Goal: Transaction & Acquisition: Purchase product/service

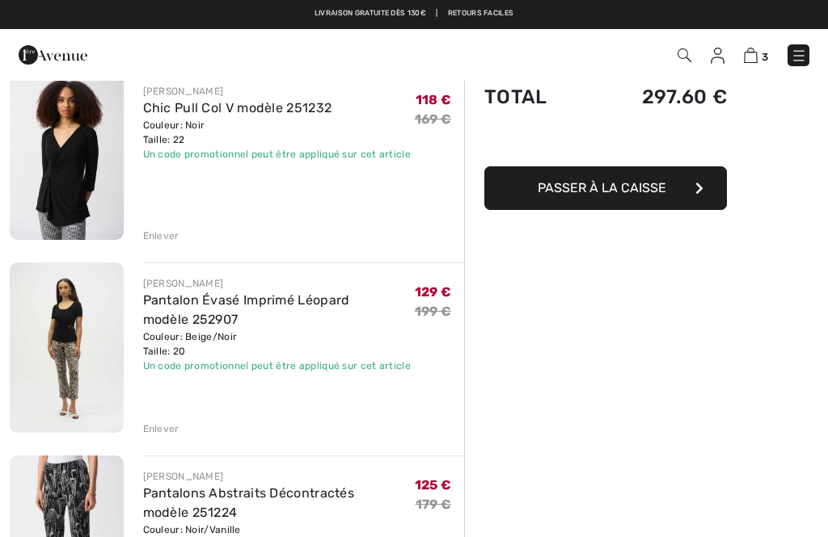
scroll to position [159, 0]
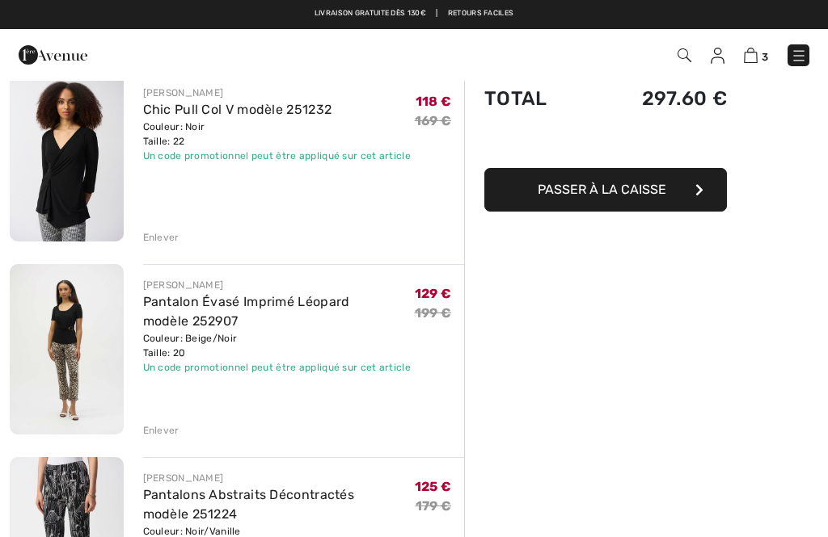
click at [166, 434] on div "Enlever" at bounding box center [161, 431] width 36 height 15
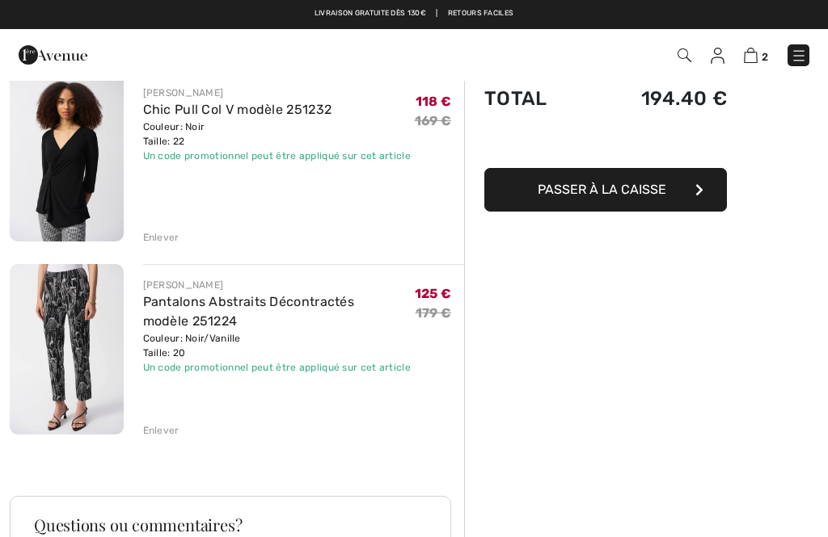
click at [163, 428] on div "Enlever" at bounding box center [161, 431] width 36 height 15
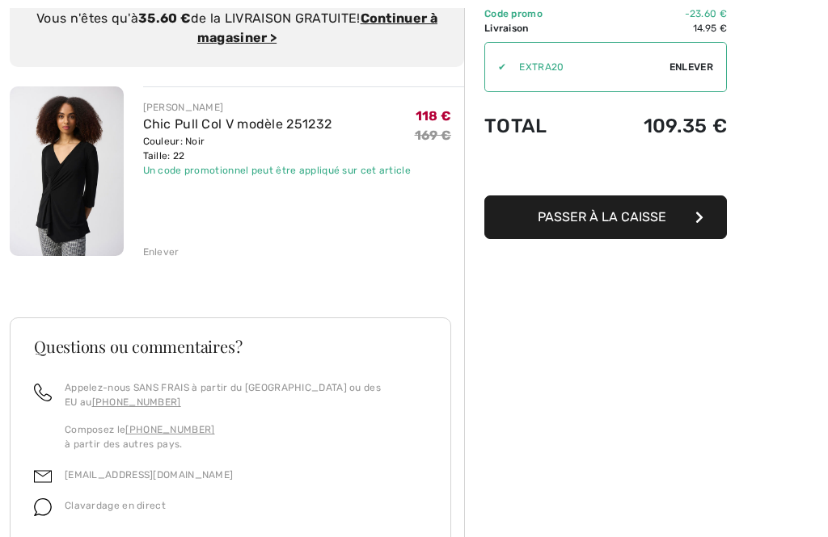
scroll to position [0, 0]
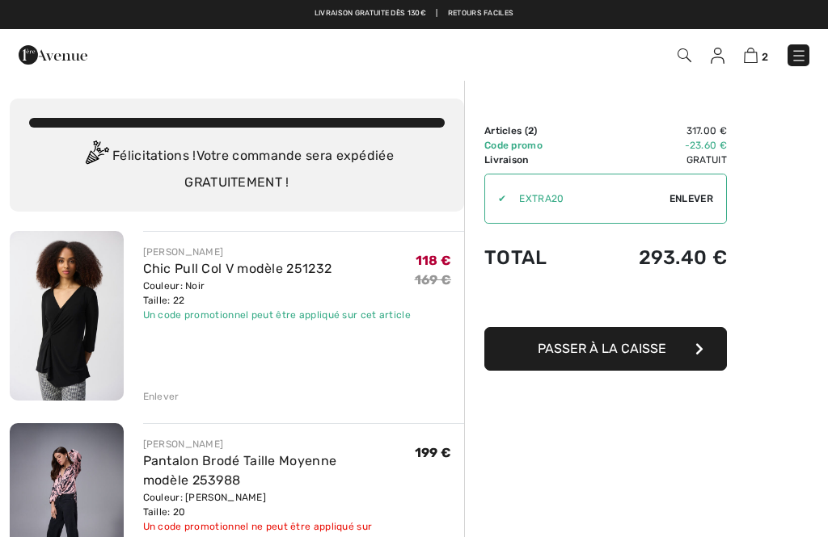
checkbox input "true"
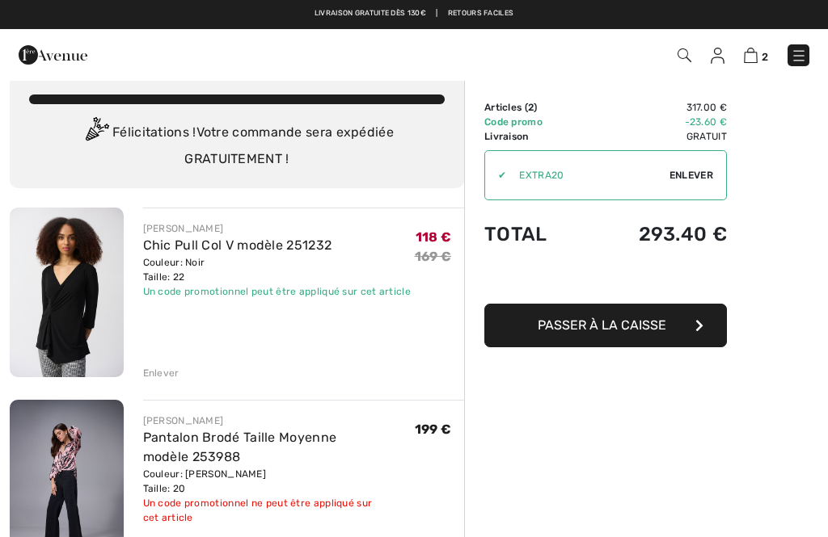
scroll to position [23, 0]
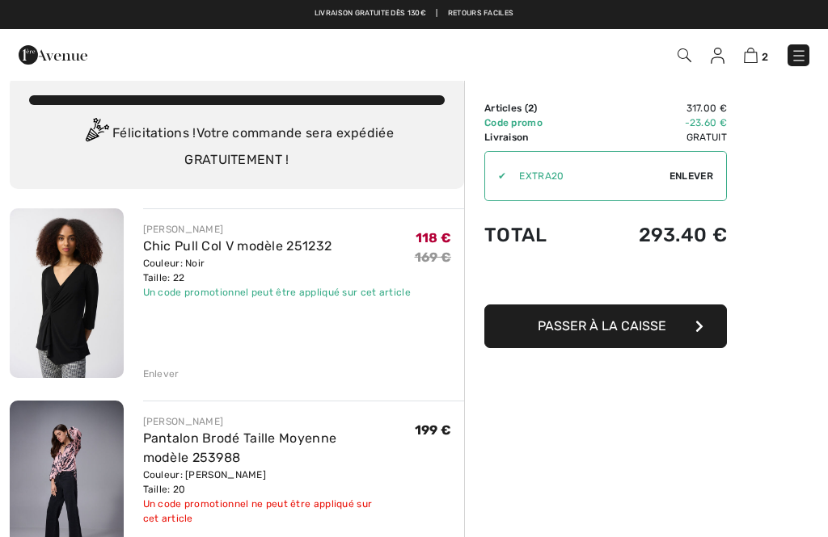
click at [624, 324] on span "Passer à la caisse" at bounding box center [601, 325] width 129 height 15
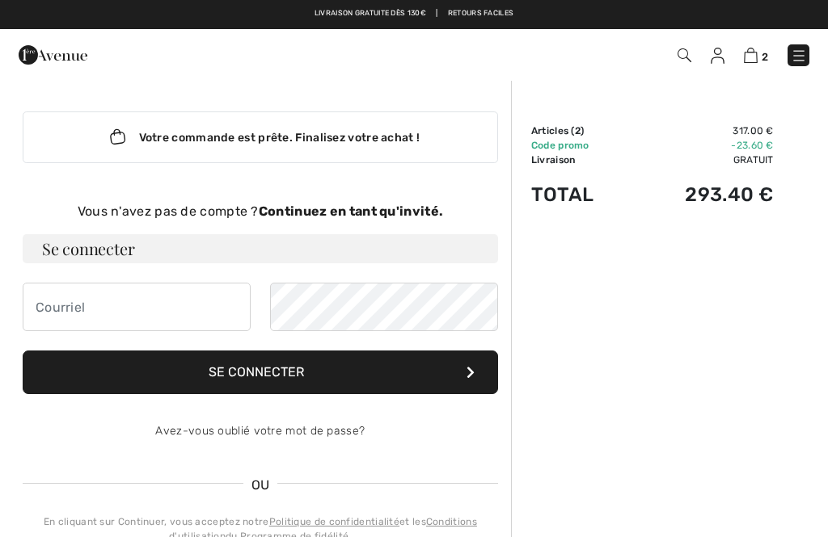
checkbox input "true"
click at [352, 213] on strong "Continuez en tant qu'invité." at bounding box center [351, 211] width 184 height 15
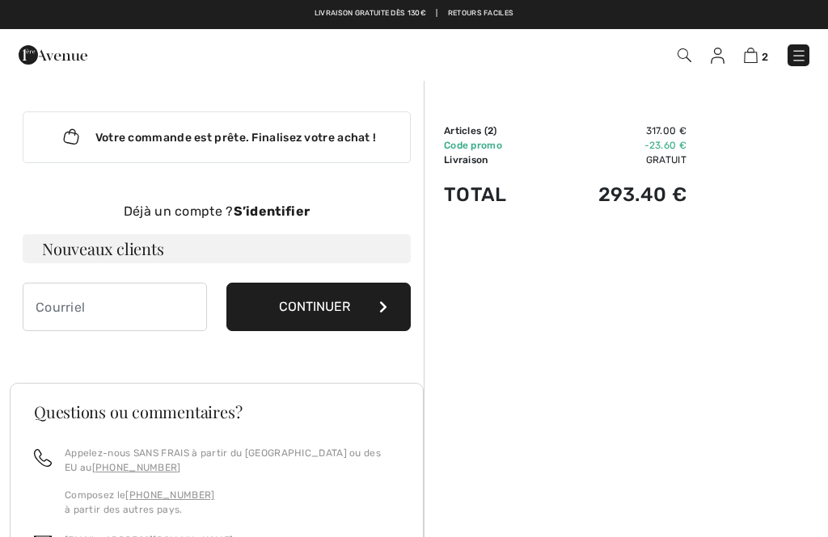
click at [287, 209] on strong "S’identifier" at bounding box center [272, 211] width 77 height 15
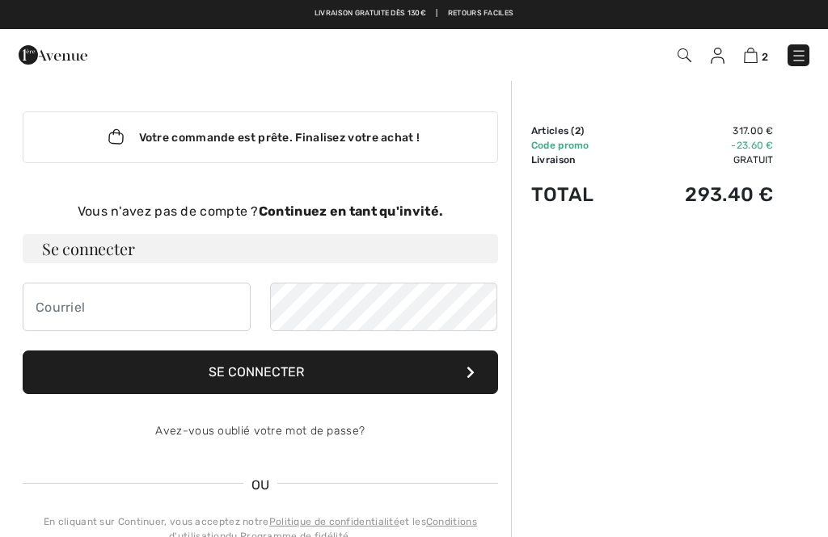
click at [369, 197] on div "Votre commande est prête. Finalisez votre achat ! Vous n'avez pas de compte ? C…" at bounding box center [260, 353] width 501 height 549
click at [336, 209] on strong "Continuez en tant qu'invité." at bounding box center [351, 211] width 184 height 15
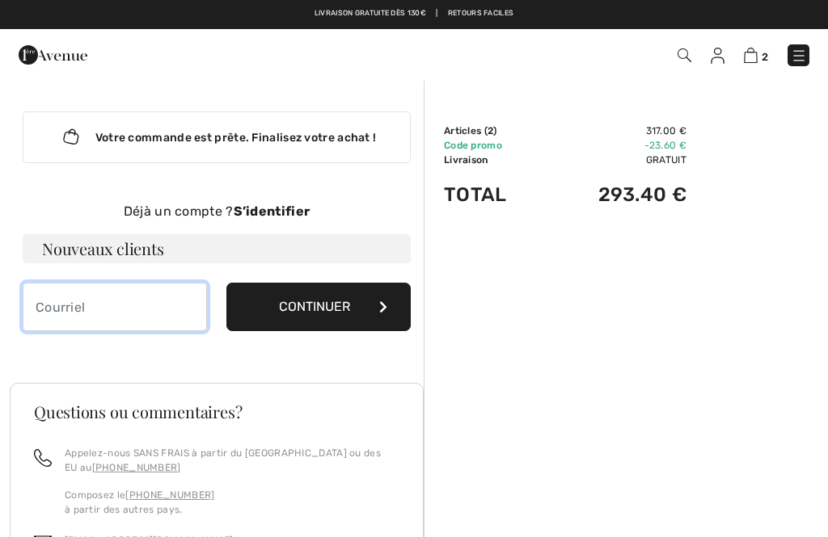
click at [66, 311] on input "email" at bounding box center [115, 307] width 184 height 48
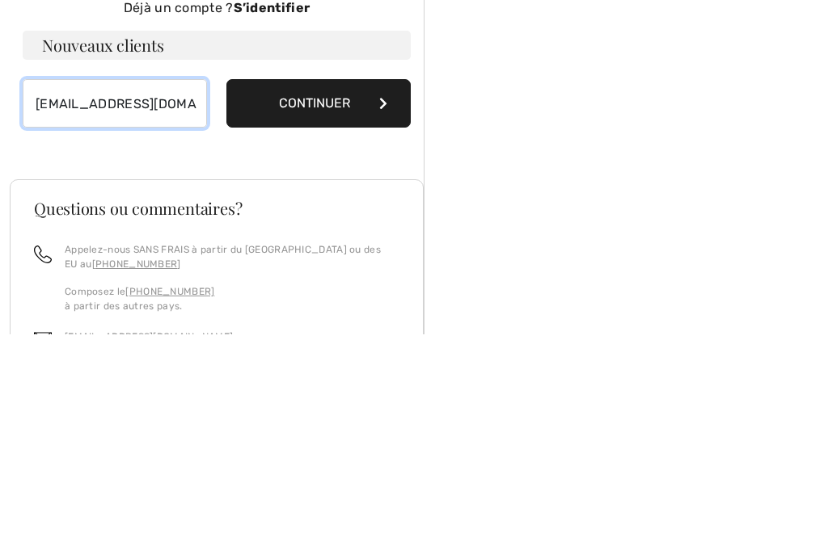
type input "annick.caumette@gmail.com"
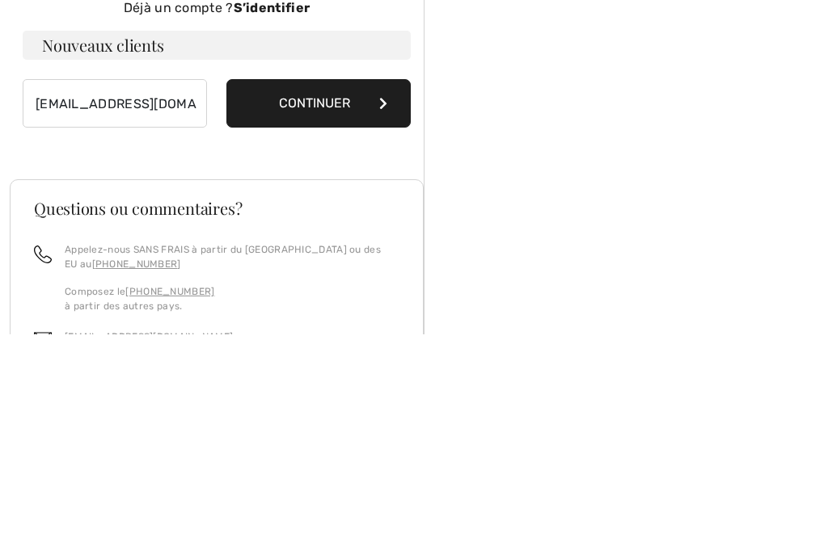
click at [329, 283] on button "Continuer" at bounding box center [318, 307] width 184 height 48
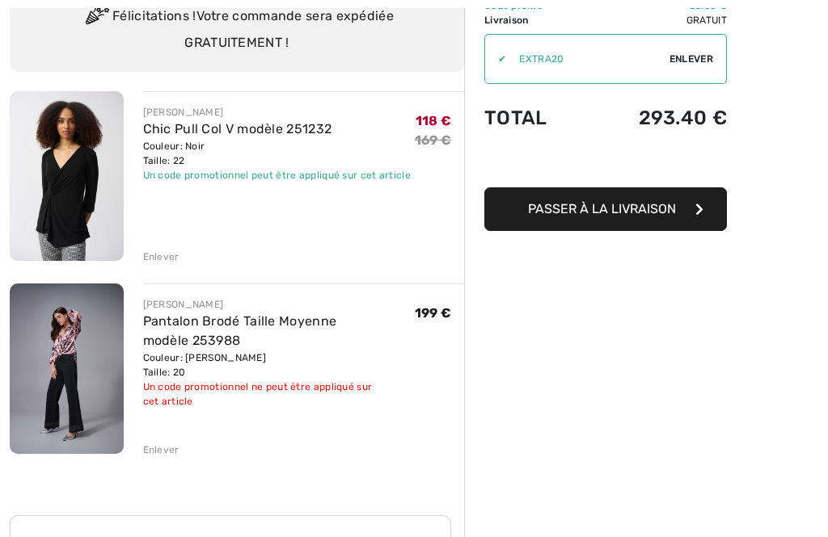
scroll to position [147, 0]
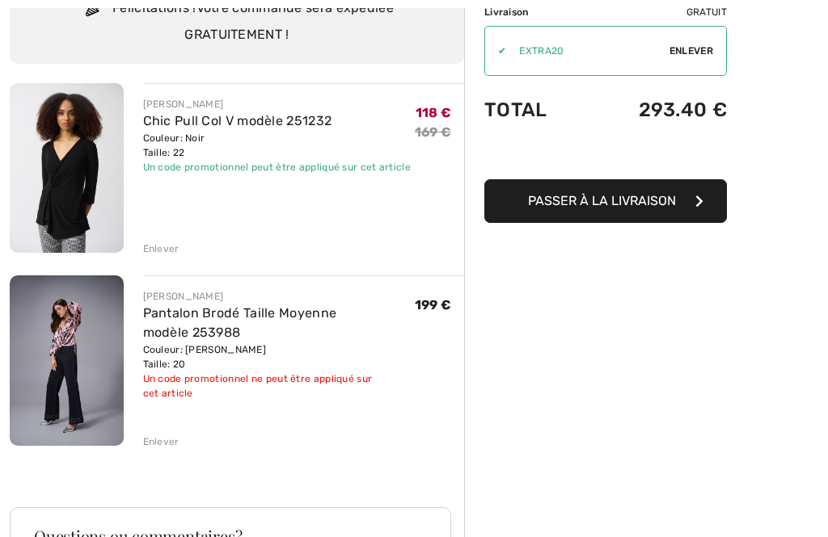
click at [162, 436] on div "Enlever" at bounding box center [161, 443] width 36 height 15
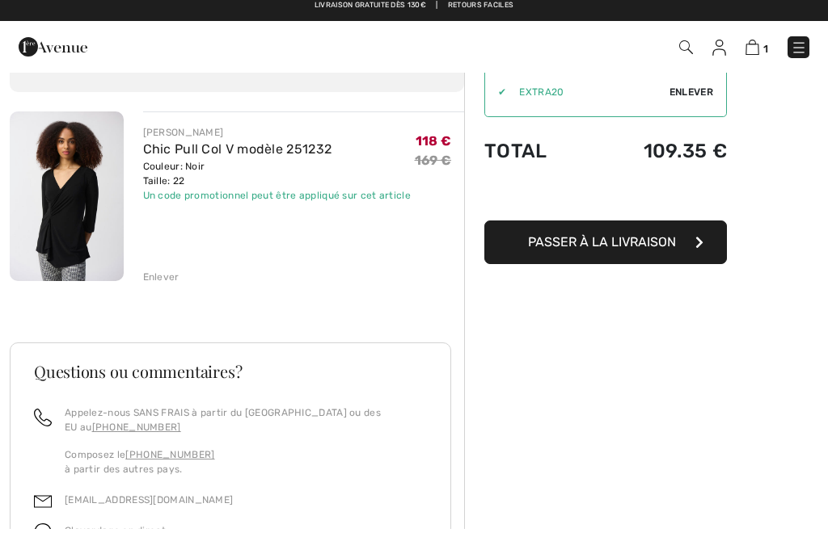
scroll to position [0, 0]
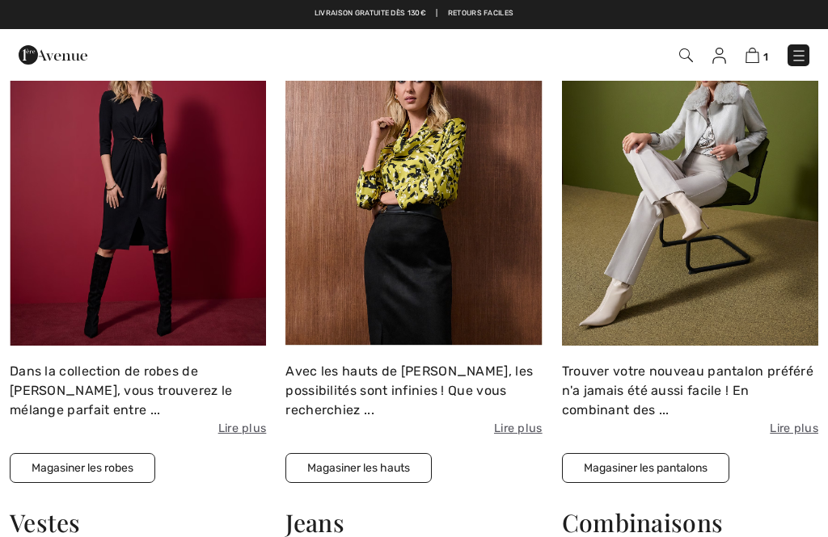
checkbox input "true"
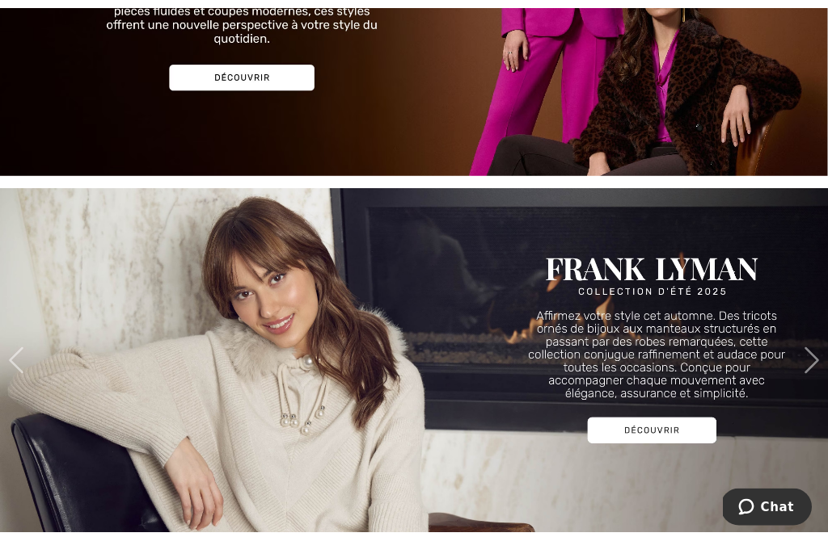
scroll to position [1693, 0]
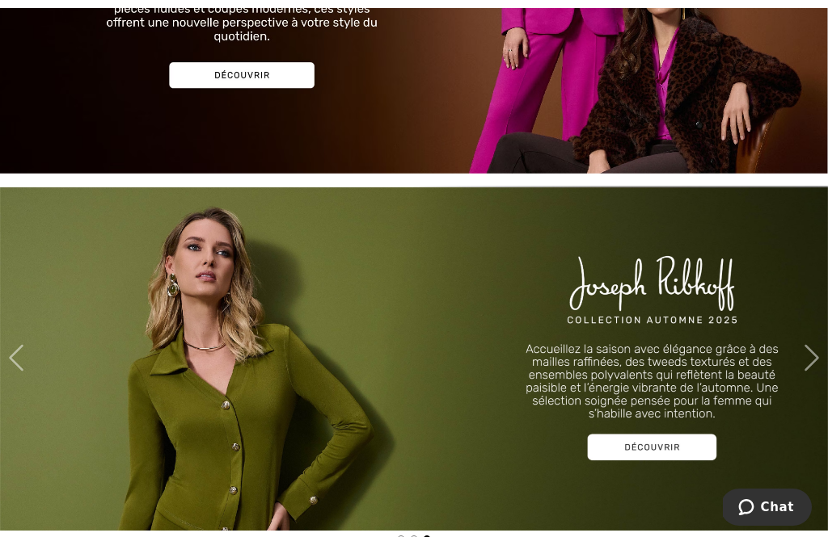
click at [664, 443] on img at bounding box center [414, 358] width 828 height 345
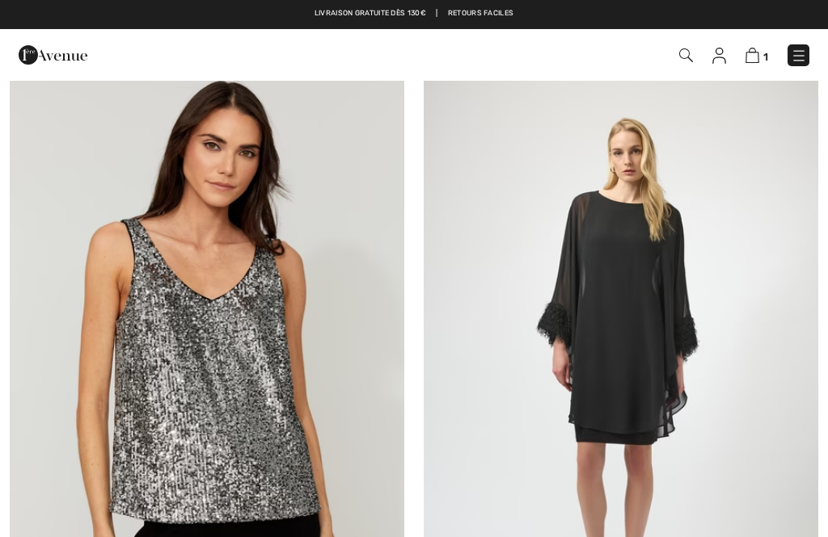
checkbox input "true"
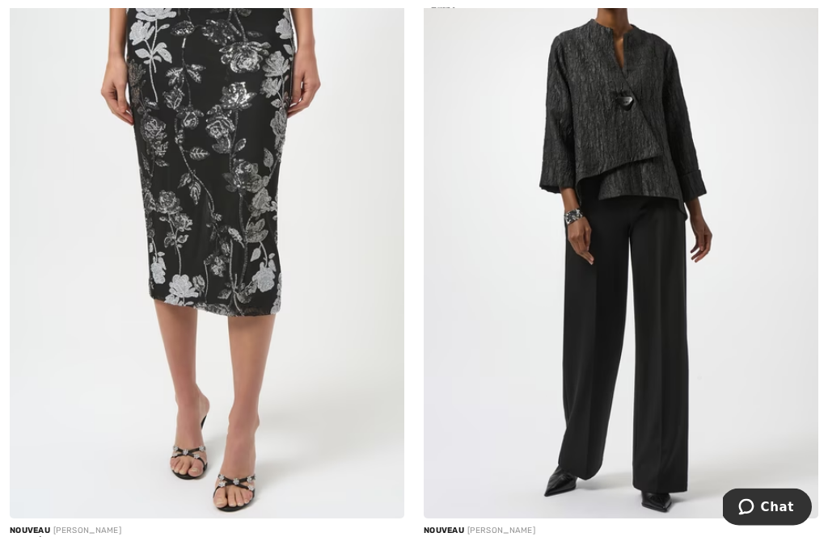
scroll to position [11794, 0]
click at [228, 243] on img at bounding box center [207, 222] width 394 height 592
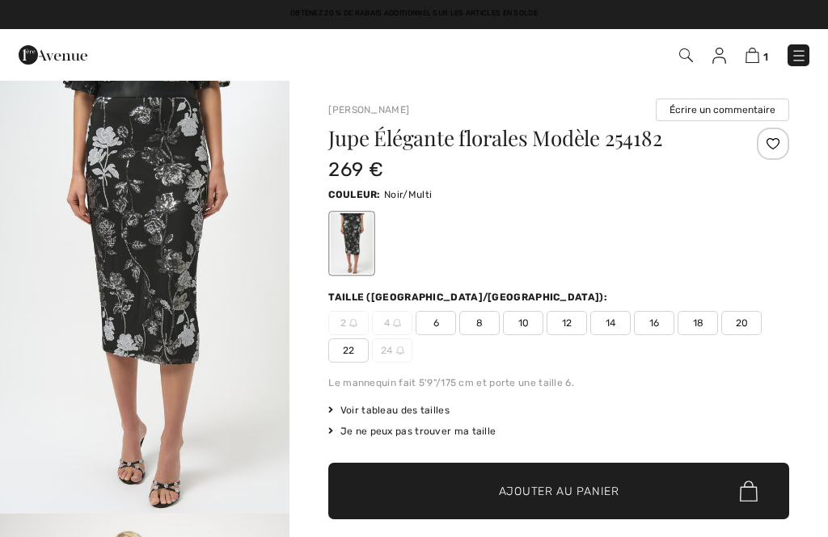
checkbox input "true"
click at [748, 322] on span "20" at bounding box center [741, 323] width 40 height 24
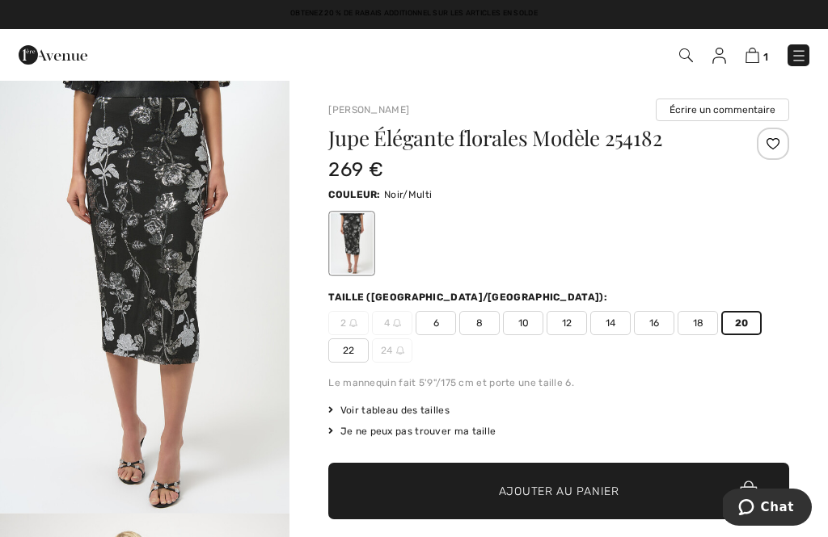
click at [537, 495] on span "Ajouter au panier" at bounding box center [559, 491] width 120 height 17
click at [757, 53] on img at bounding box center [751, 55] width 14 height 15
